Goal: Task Accomplishment & Management: Manage account settings

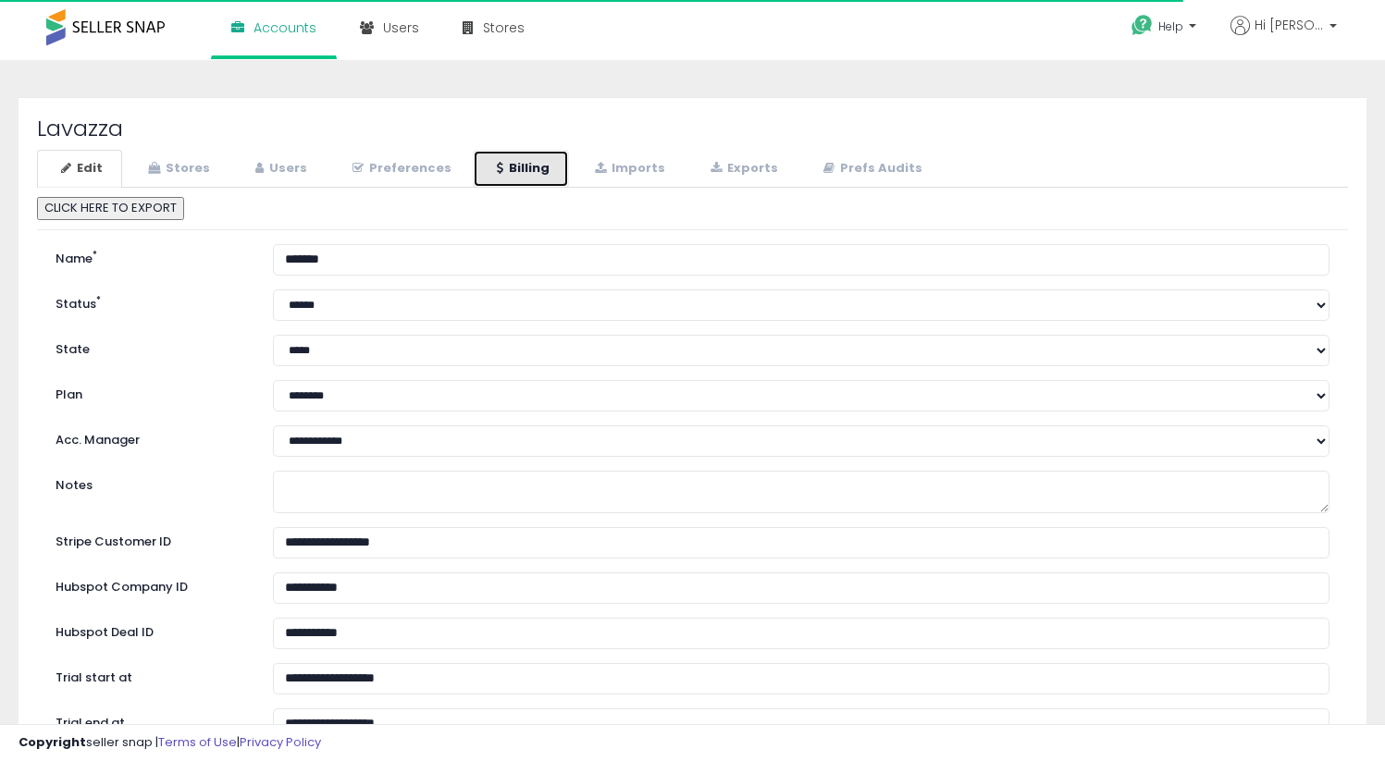
click at [515, 166] on link "Billing" at bounding box center [521, 169] width 96 height 38
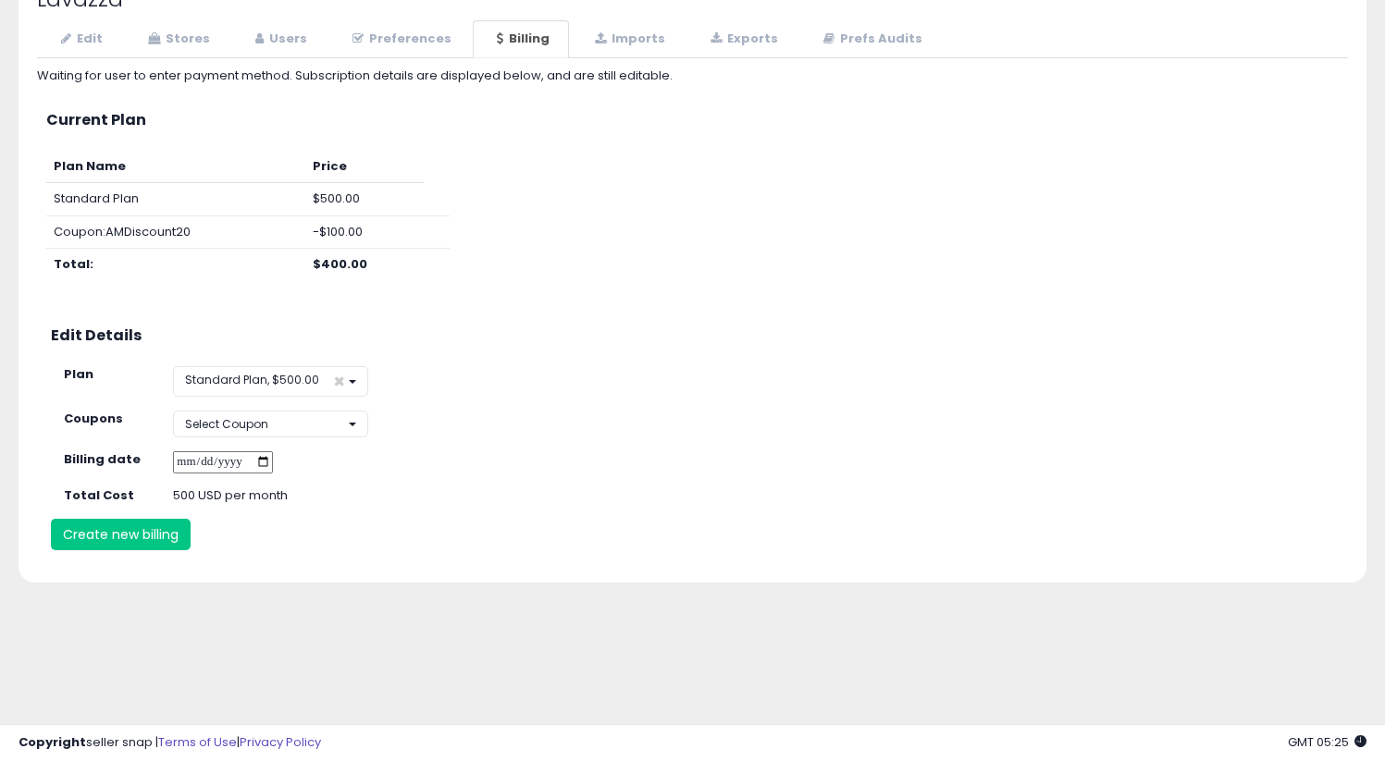
scroll to position [131, 0]
click at [306, 419] on button "Select Coupon" at bounding box center [270, 422] width 195 height 27
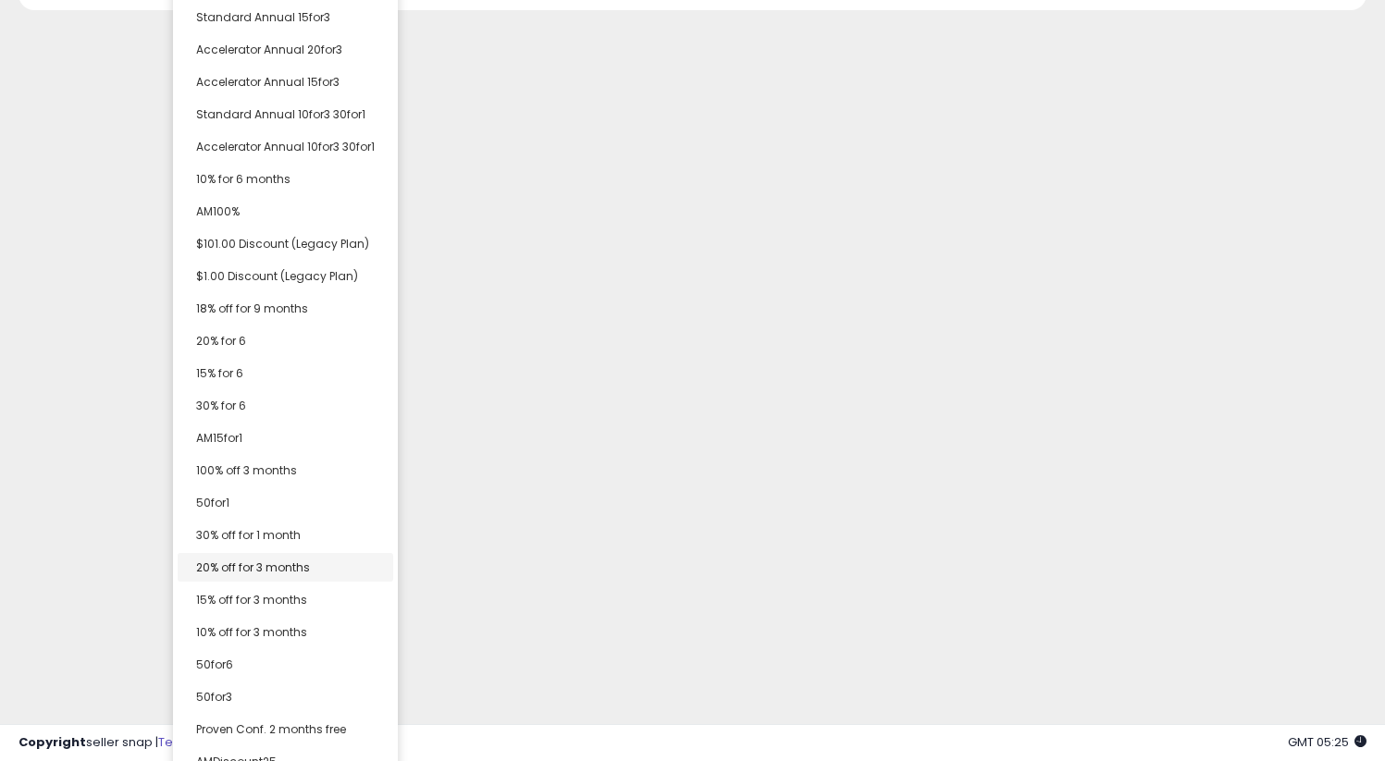
scroll to position [0, 0]
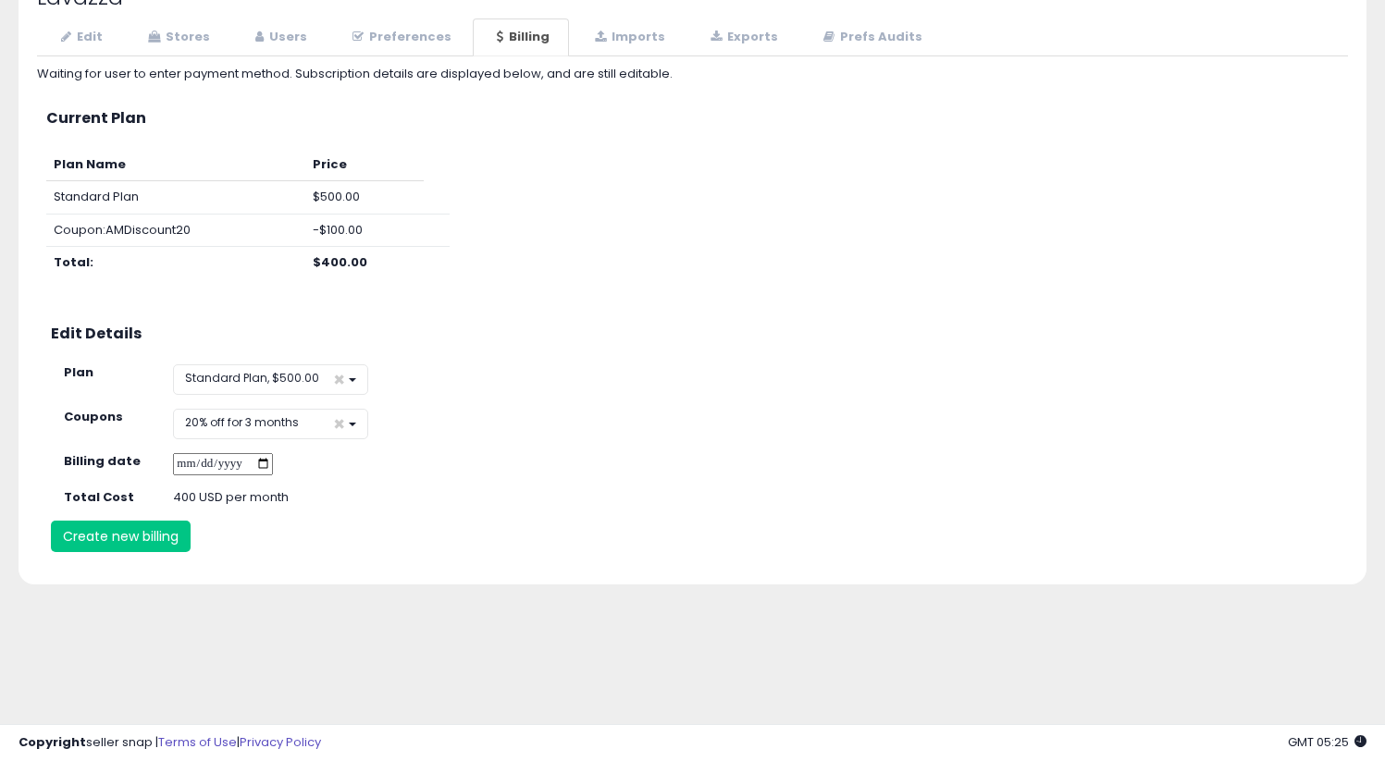
click at [318, 569] on div "Lavazza Edit Stores Users Preferences Billing * *" at bounding box center [692, 275] width 1348 height 619
click at [154, 534] on button "Create new billing" at bounding box center [121, 536] width 140 height 31
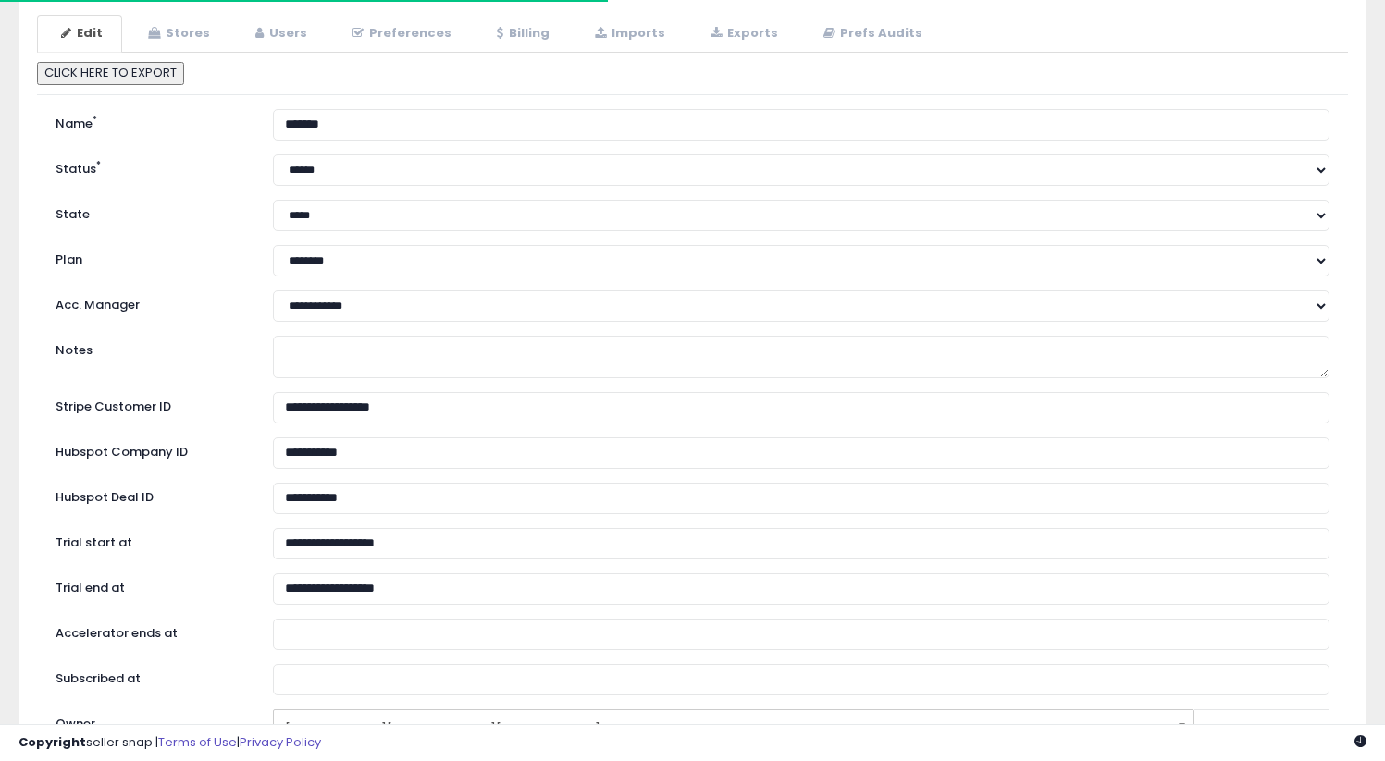
scroll to position [131, 0]
